Goal: Information Seeking & Learning: Learn about a topic

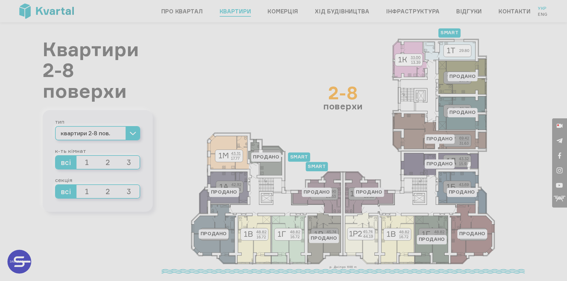
type input "+380"
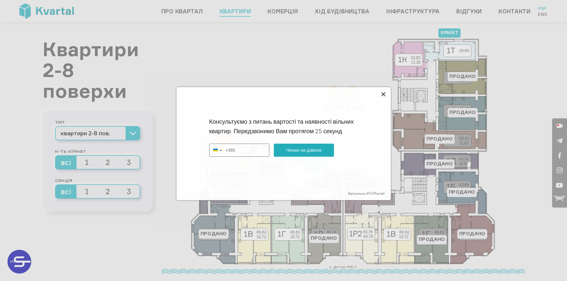
click at [383, 94] on icon at bounding box center [383, 94] width 4 height 4
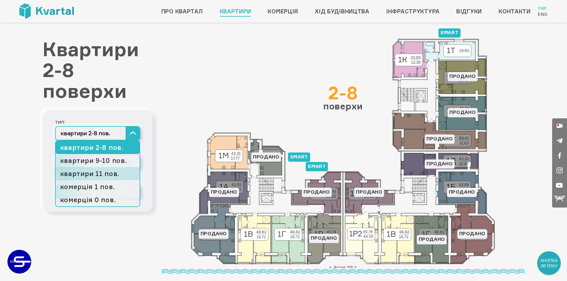
click at [114, 172] on link "квартири 11 пов." at bounding box center [98, 173] width 84 height 13
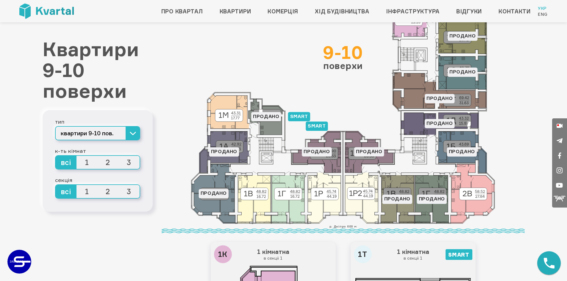
scroll to position [30, 0]
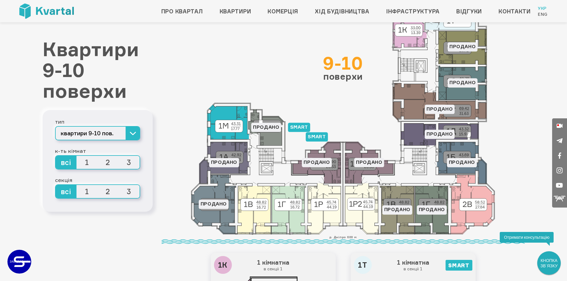
click at [231, 135] on icon at bounding box center [228, 122] width 42 height 35
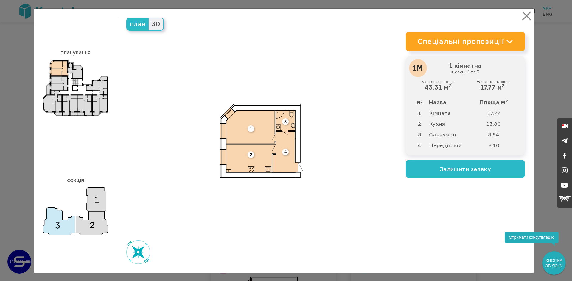
click at [524, 18] on button "×" at bounding box center [526, 16] width 12 height 12
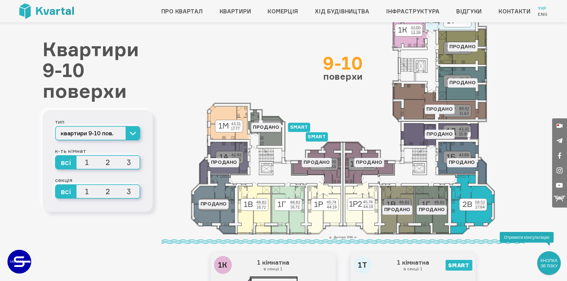
click at [468, 191] on icon at bounding box center [472, 205] width 45 height 60
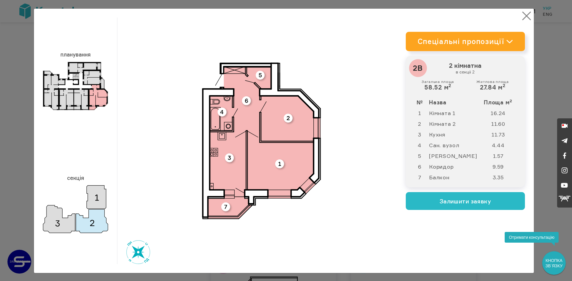
click at [520, 14] on button "×" at bounding box center [526, 16] width 12 height 12
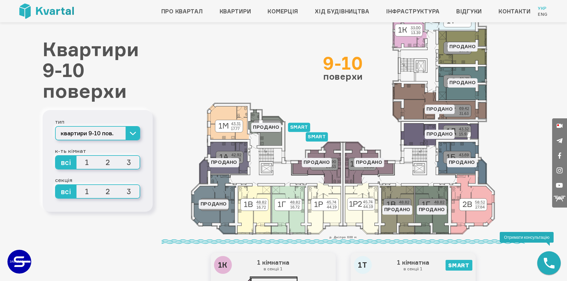
scroll to position [0, 0]
